Goal: Use online tool/utility: Utilize a website feature to perform a specific function

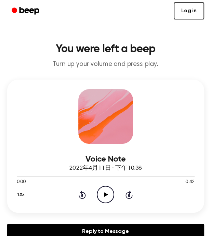
click at [110, 195] on icon "Play Audio" at bounding box center [105, 194] width 17 height 17
click at [29, 16] on icon "Beep" at bounding box center [26, 11] width 29 height 10
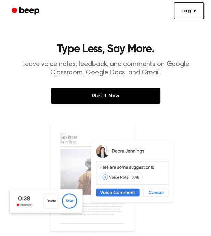
click at [33, 15] on icon "Beep" at bounding box center [26, 11] width 29 height 10
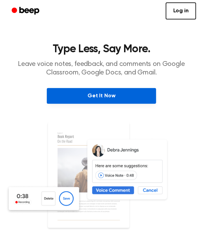
click at [127, 97] on link "Get It Now" at bounding box center [101, 96] width 109 height 16
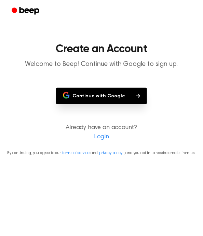
click at [133, 97] on button "Continue with Google" at bounding box center [101, 96] width 91 height 16
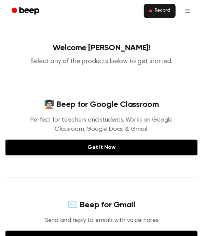
click at [164, 11] on span "Record" at bounding box center [162, 11] width 15 height 6
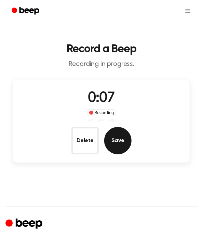
click at [124, 138] on button "Save" at bounding box center [117, 140] width 27 height 27
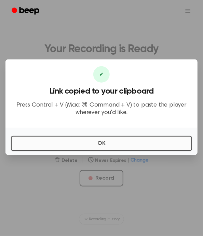
click at [147, 151] on button "OK" at bounding box center [101, 143] width 181 height 15
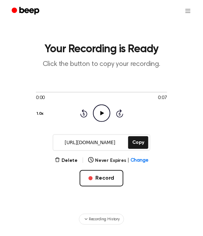
click at [106, 111] on icon "Play Audio" at bounding box center [101, 113] width 17 height 17
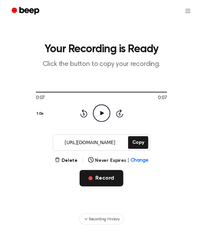
click at [110, 181] on button "Record" at bounding box center [101, 178] width 43 height 16
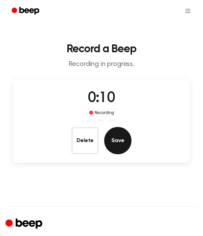
click at [121, 139] on button "Save" at bounding box center [117, 140] width 27 height 27
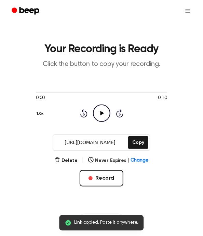
click at [105, 120] on icon "Play Audio" at bounding box center [101, 113] width 17 height 17
click at [139, 143] on button "Copy" at bounding box center [138, 142] width 20 height 13
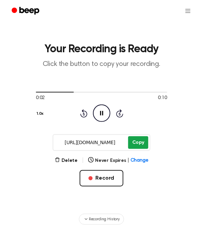
click at [140, 146] on button "Copy" at bounding box center [138, 142] width 20 height 13
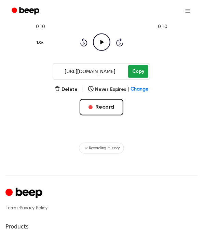
scroll to position [72, 0]
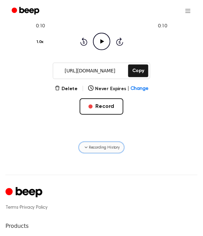
click at [118, 152] on button "Recording History" at bounding box center [101, 147] width 45 height 11
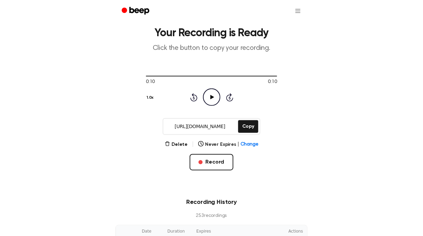
scroll to position [15, 0]
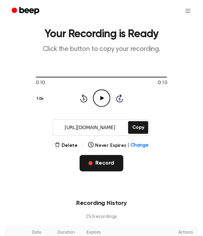
click at [111, 166] on button "Record" at bounding box center [101, 163] width 43 height 16
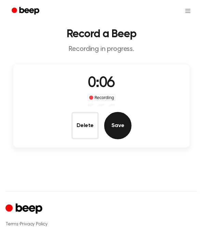
click at [119, 124] on button "Save" at bounding box center [117, 125] width 27 height 27
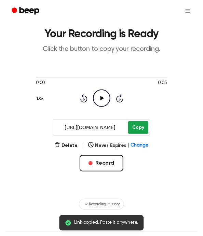
click at [139, 129] on button "Copy" at bounding box center [138, 127] width 20 height 13
click at [141, 126] on button "Copy" at bounding box center [138, 127] width 20 height 13
click at [105, 95] on icon "Play Audio" at bounding box center [101, 97] width 17 height 17
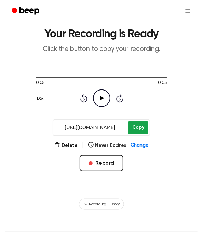
click at [142, 130] on button "Copy" at bounding box center [138, 127] width 20 height 13
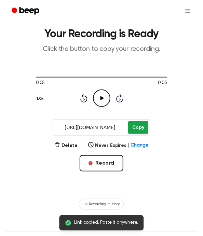
click at [142, 130] on button "Copy" at bounding box center [138, 127] width 20 height 13
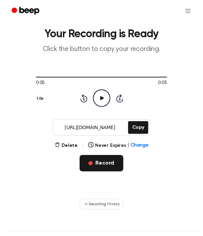
click at [108, 165] on button "Record" at bounding box center [101, 163] width 43 height 16
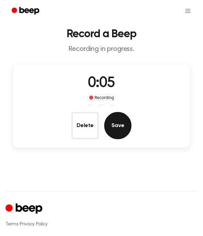
click at [120, 127] on button "Save" at bounding box center [117, 125] width 27 height 27
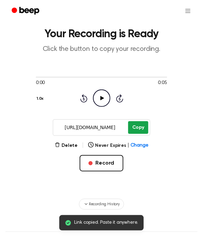
click at [141, 130] on button "Copy" at bounding box center [138, 127] width 20 height 13
click at [140, 128] on button "Copy" at bounding box center [138, 127] width 20 height 13
click at [107, 102] on icon "Play Audio" at bounding box center [101, 97] width 17 height 17
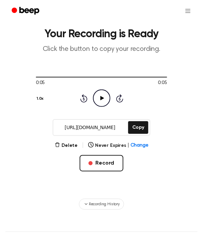
click at [105, 165] on button "Record" at bounding box center [101, 163] width 43 height 16
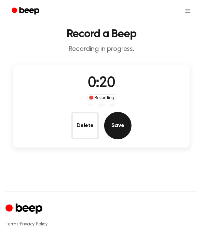
click at [114, 126] on button "Save" at bounding box center [117, 125] width 27 height 27
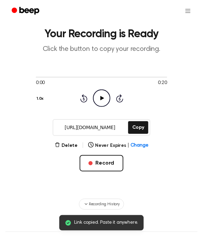
click at [99, 96] on icon "Play Audio" at bounding box center [101, 97] width 17 height 17
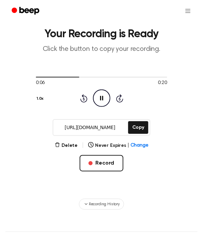
click at [139, 124] on button "Copy" at bounding box center [138, 127] width 20 height 13
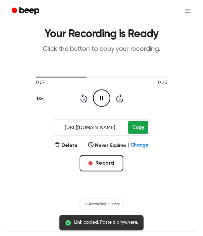
click at [139, 124] on button "Copy" at bounding box center [138, 127] width 20 height 13
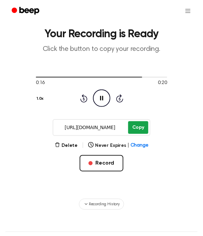
click at [110, 162] on button "Record" at bounding box center [101, 163] width 43 height 16
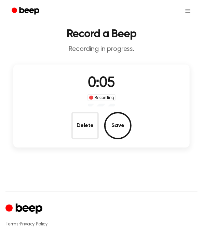
click at [88, 125] on button "Delete" at bounding box center [84, 125] width 27 height 27
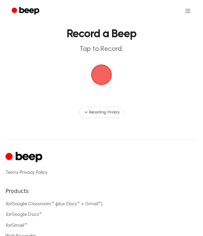
click at [103, 79] on span "button" at bounding box center [102, 75] width 22 height 22
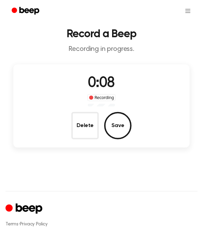
click at [117, 127] on button "Save" at bounding box center [117, 125] width 27 height 27
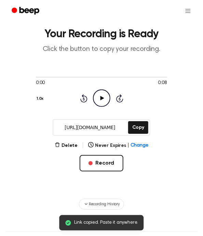
click at [141, 123] on button "Copy" at bounding box center [138, 127] width 20 height 13
